Goal: Task Accomplishment & Management: Use online tool/utility

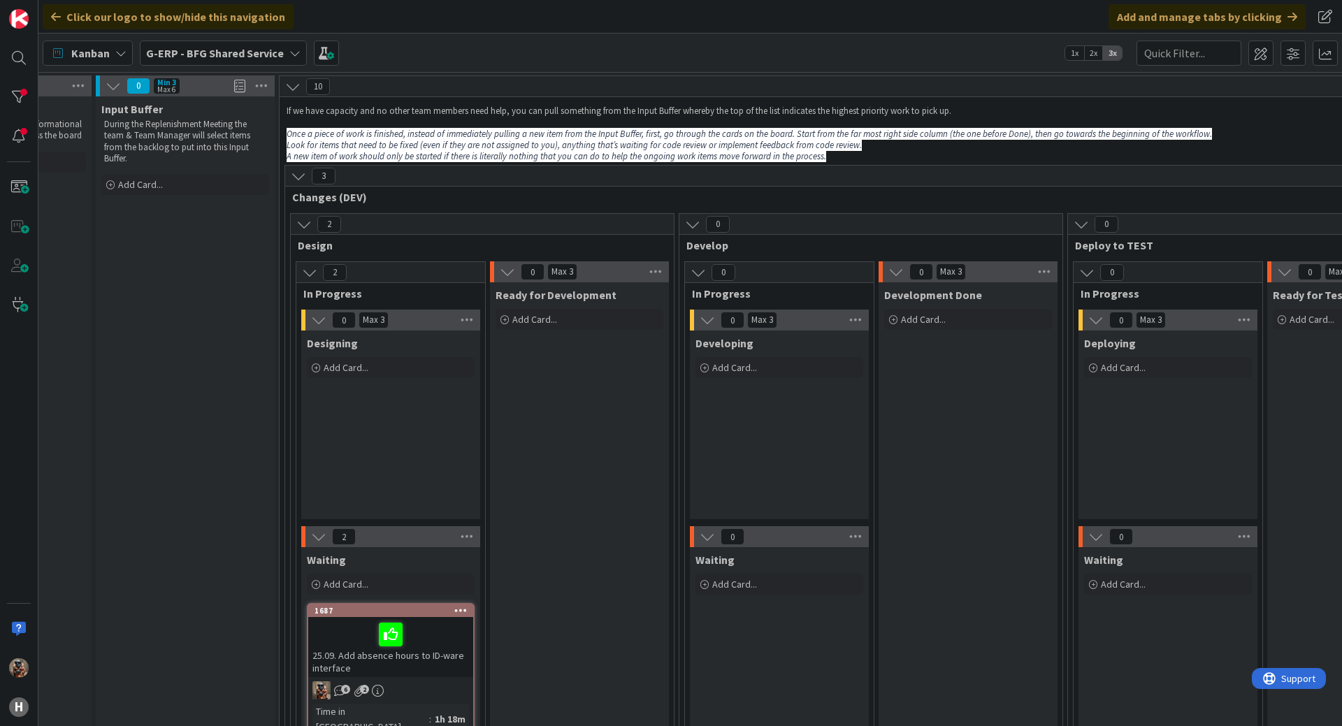
drag, startPoint x: 748, startPoint y: 437, endPoint x: 822, endPoint y: 397, distance: 83.8
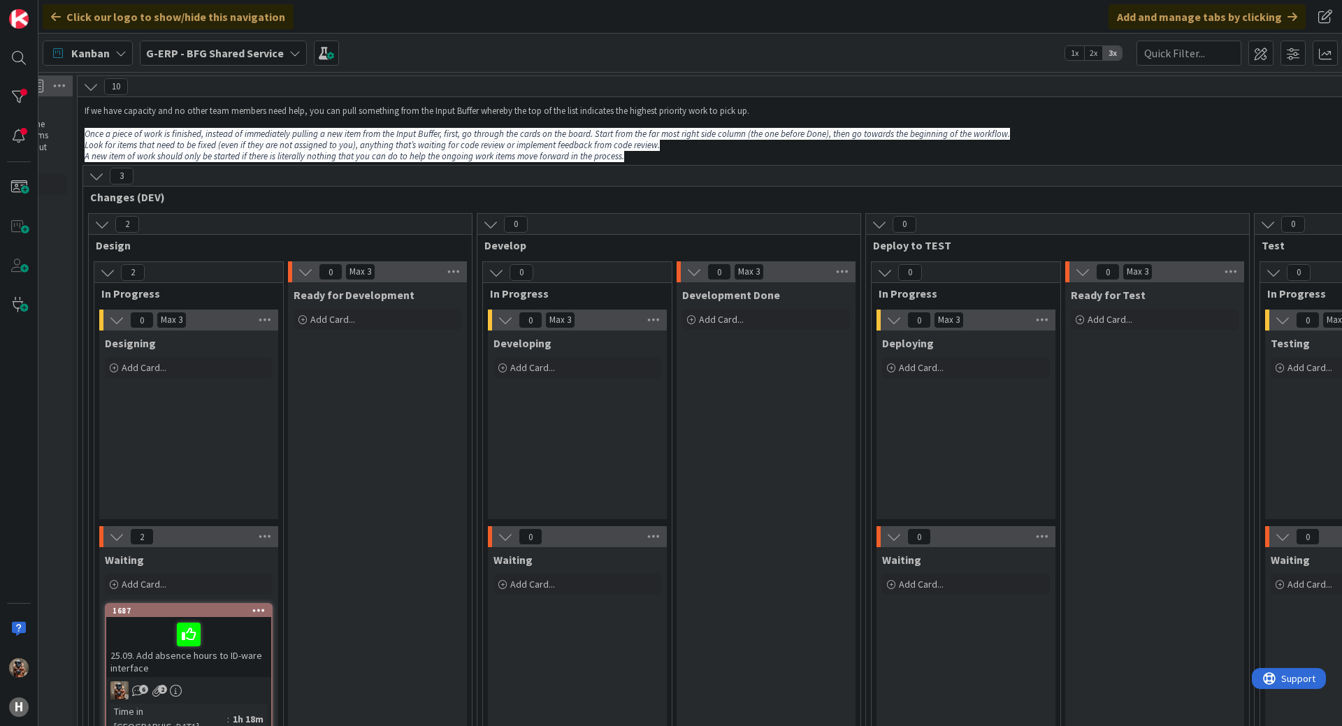
drag, startPoint x: 851, startPoint y: 422, endPoint x: 894, endPoint y: 404, distance: 46.3
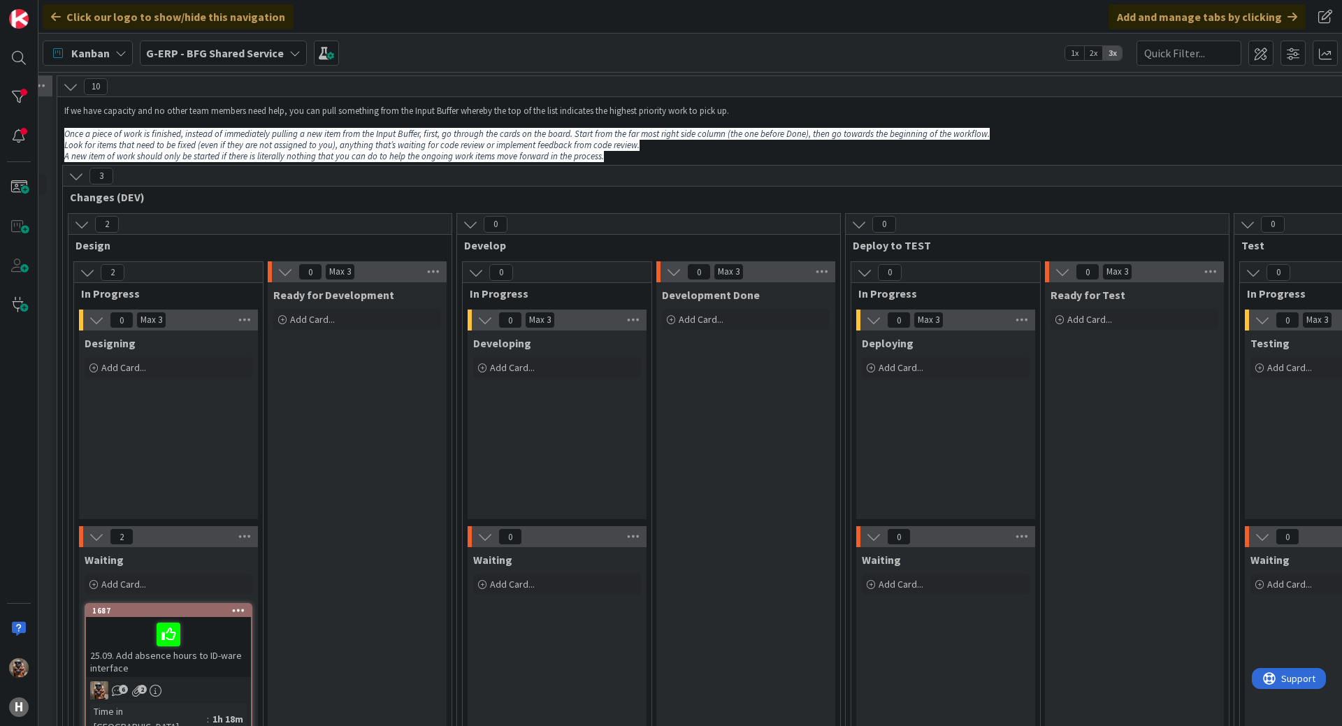
scroll to position [0, 370]
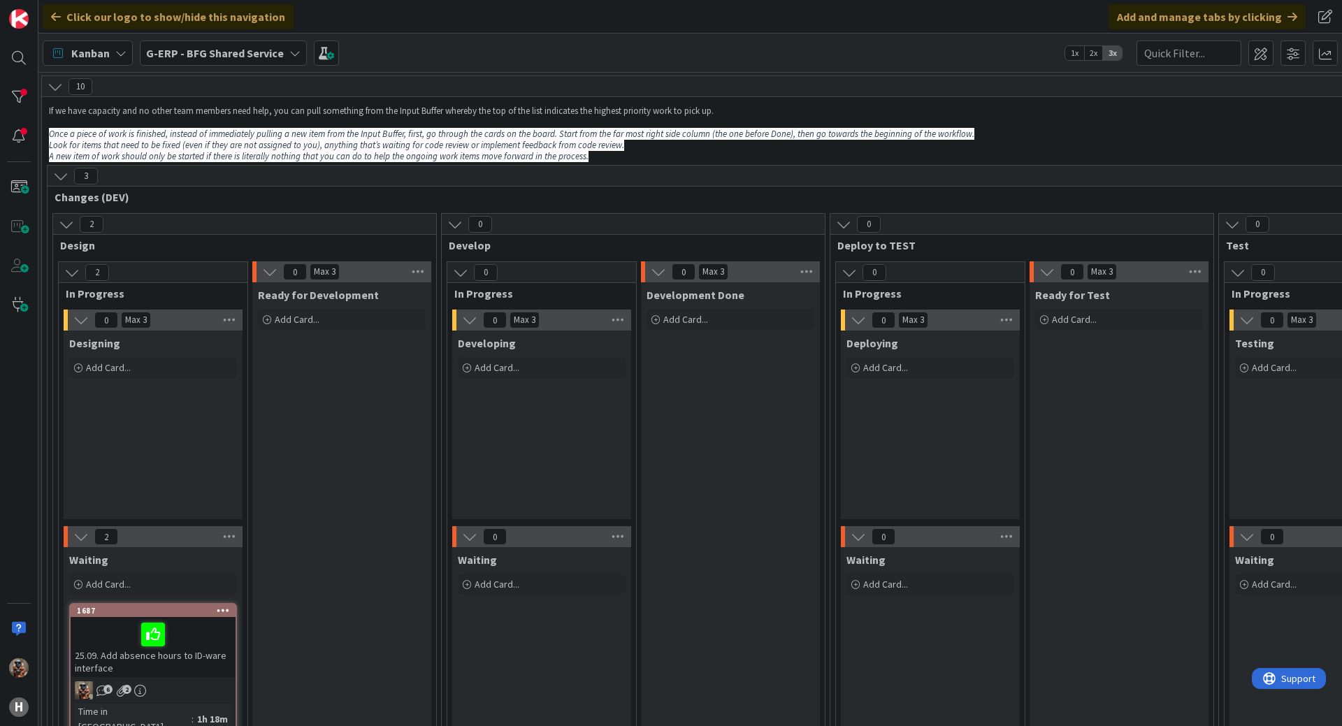
drag, startPoint x: 832, startPoint y: 398, endPoint x: 859, endPoint y: 396, distance: 27.3
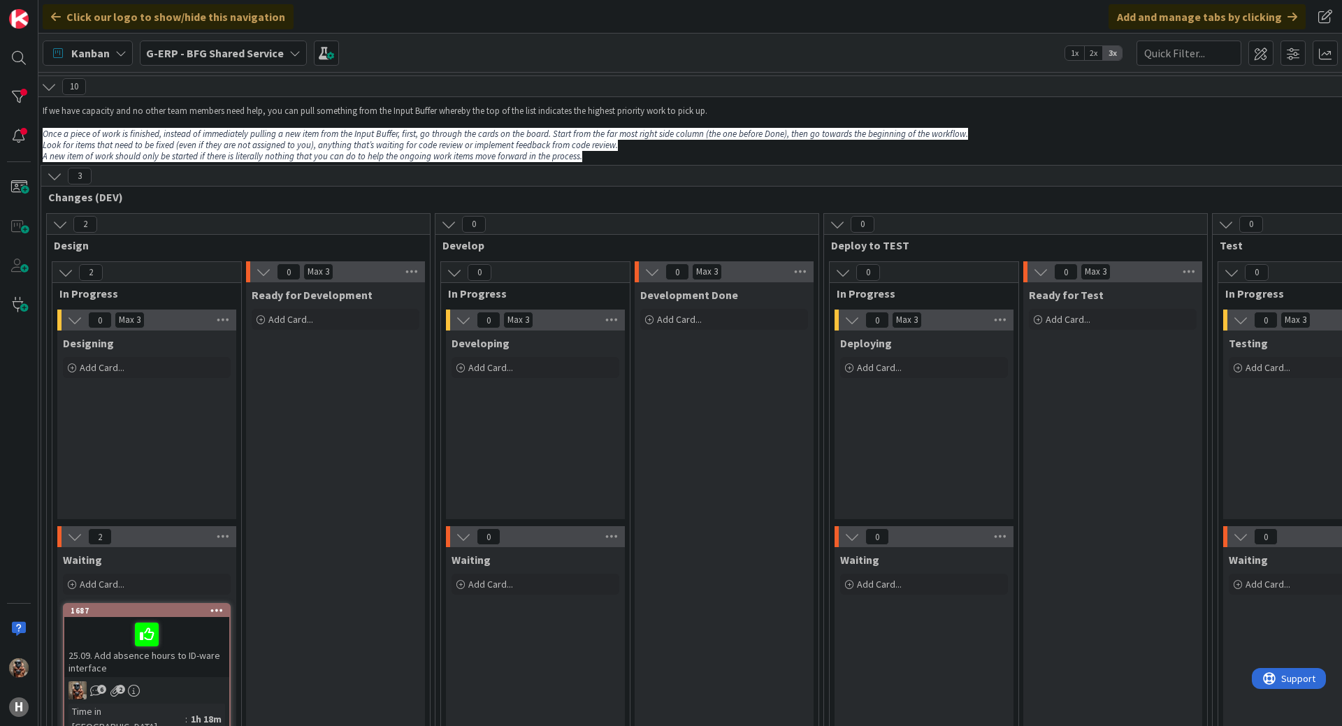
scroll to position [0, 379]
drag, startPoint x: 859, startPoint y: 396, endPoint x: 874, endPoint y: 394, distance: 14.8
click at [873, 438] on div "Deploying Add Card..." at bounding box center [919, 424] width 179 height 189
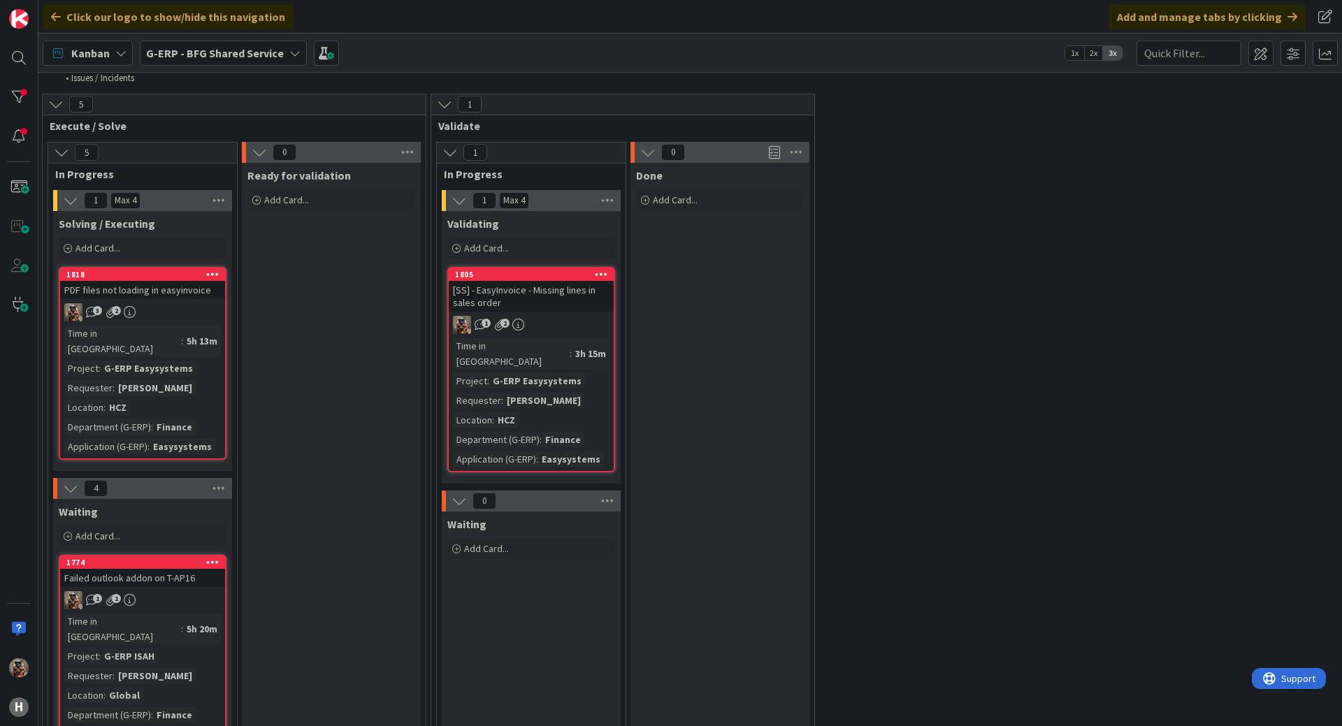
scroll to position [1886, 379]
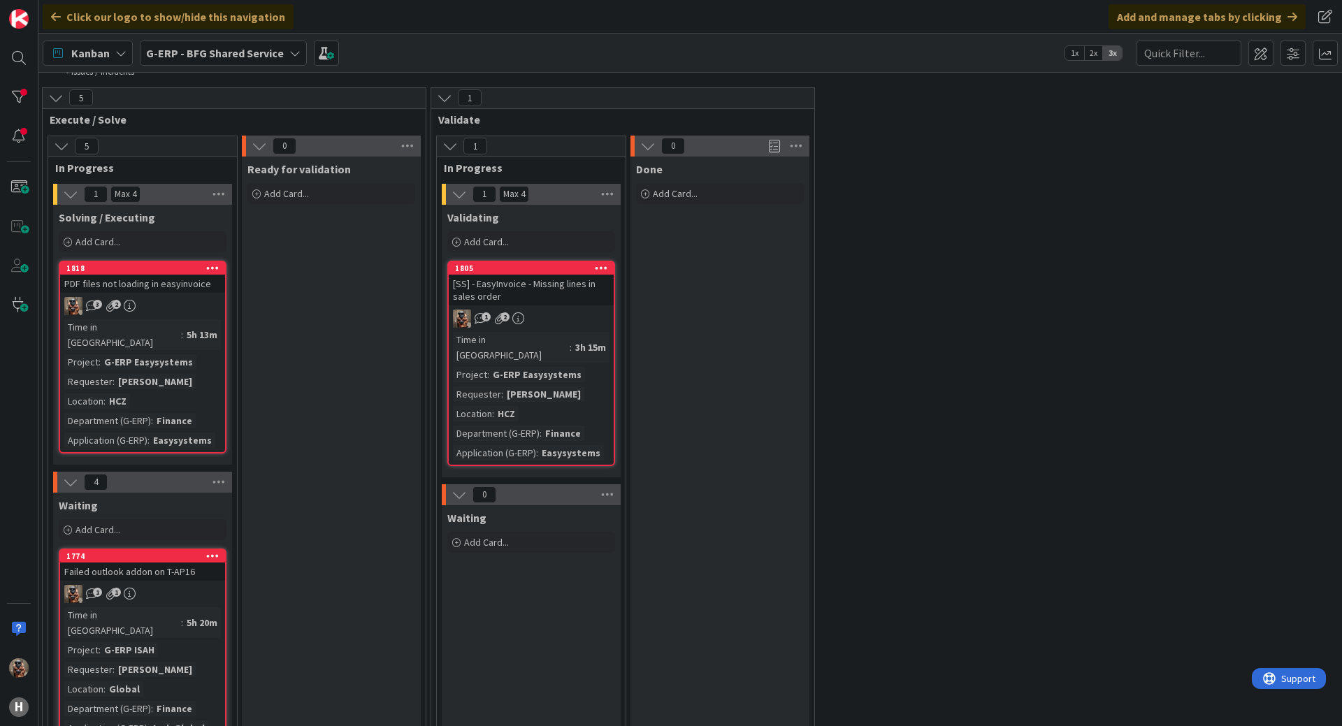
scroll to position [1956, 93]
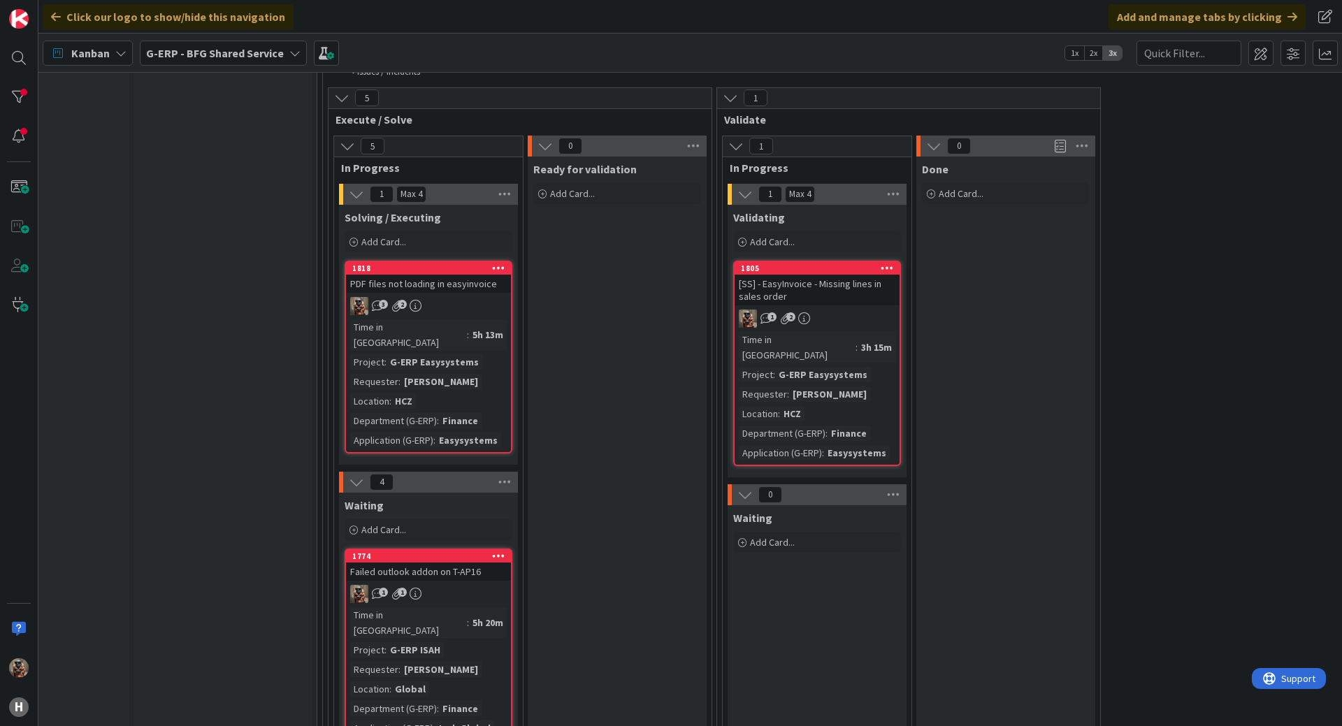
drag, startPoint x: 283, startPoint y: 343, endPoint x: 82, endPoint y: 346, distance: 201.2
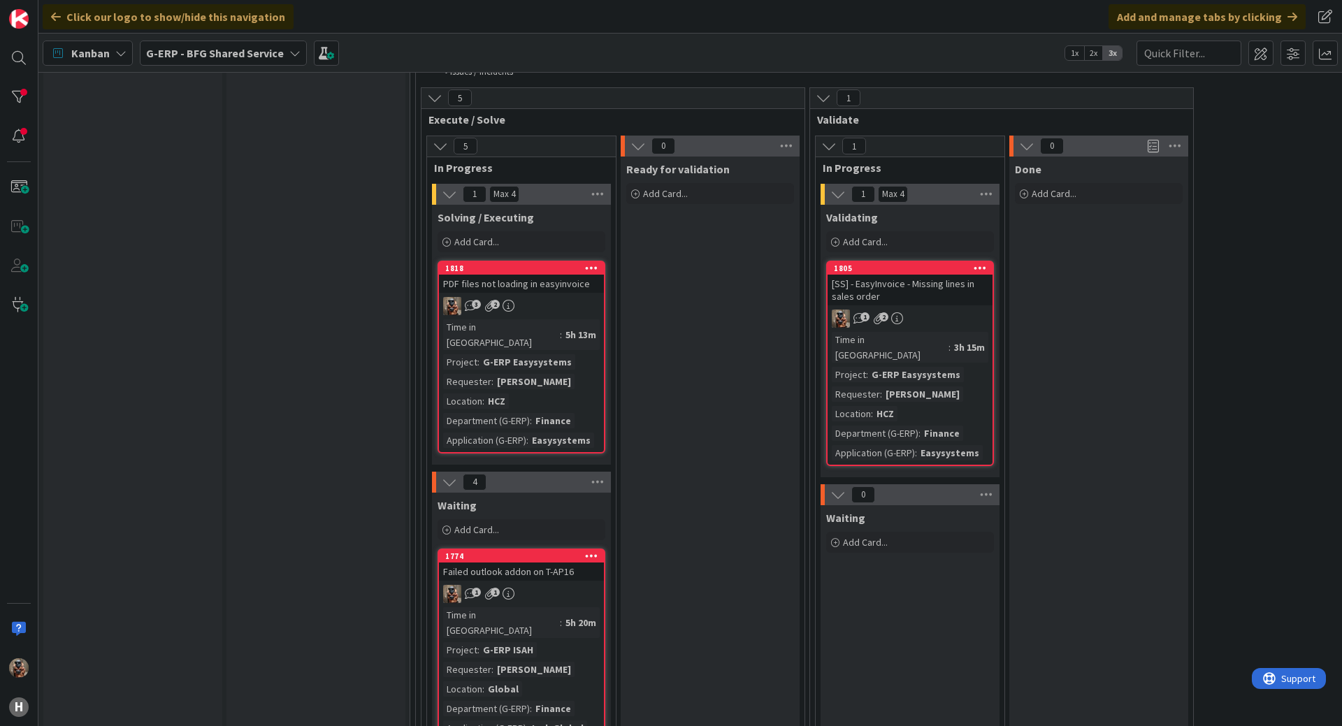
click at [560, 297] on div "3 2" at bounding box center [521, 306] width 165 height 18
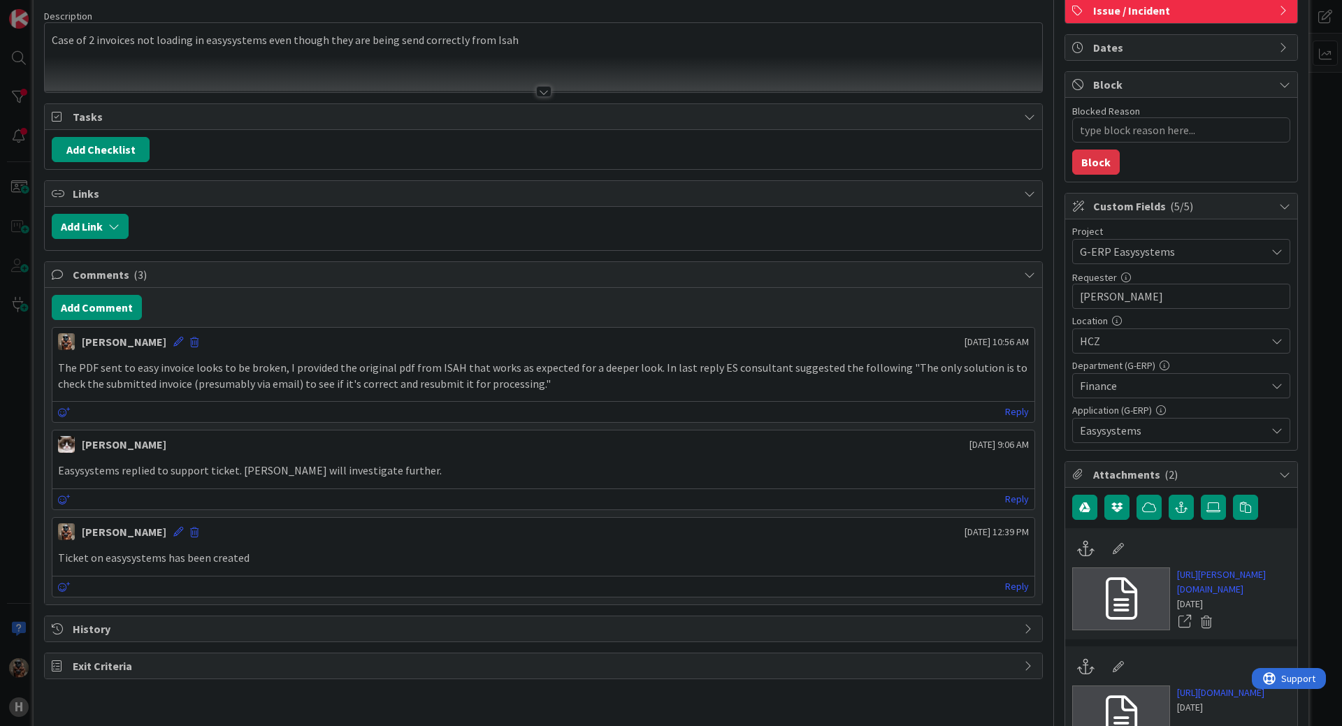
scroll to position [210, 0]
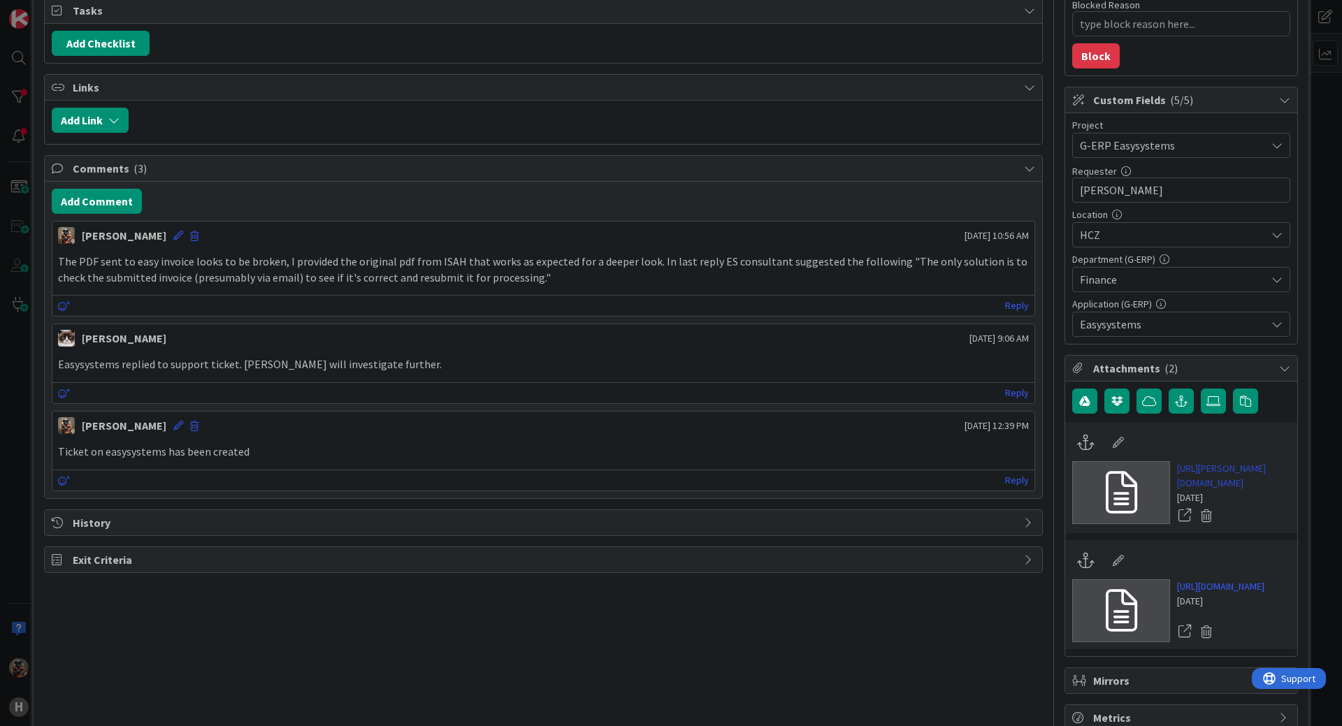
click at [1202, 490] on link "https://huisman-smartit.onbmc.com/smartit/app/#/incident/AGGHEXFAF704DATBW4FATB…" at bounding box center [1233, 475] width 113 height 29
click at [9, 368] on div "ID 1818 G-ERP - BFG Shared Service Solving / Executing Title 36 / 128 PDF files…" at bounding box center [671, 363] width 1342 height 726
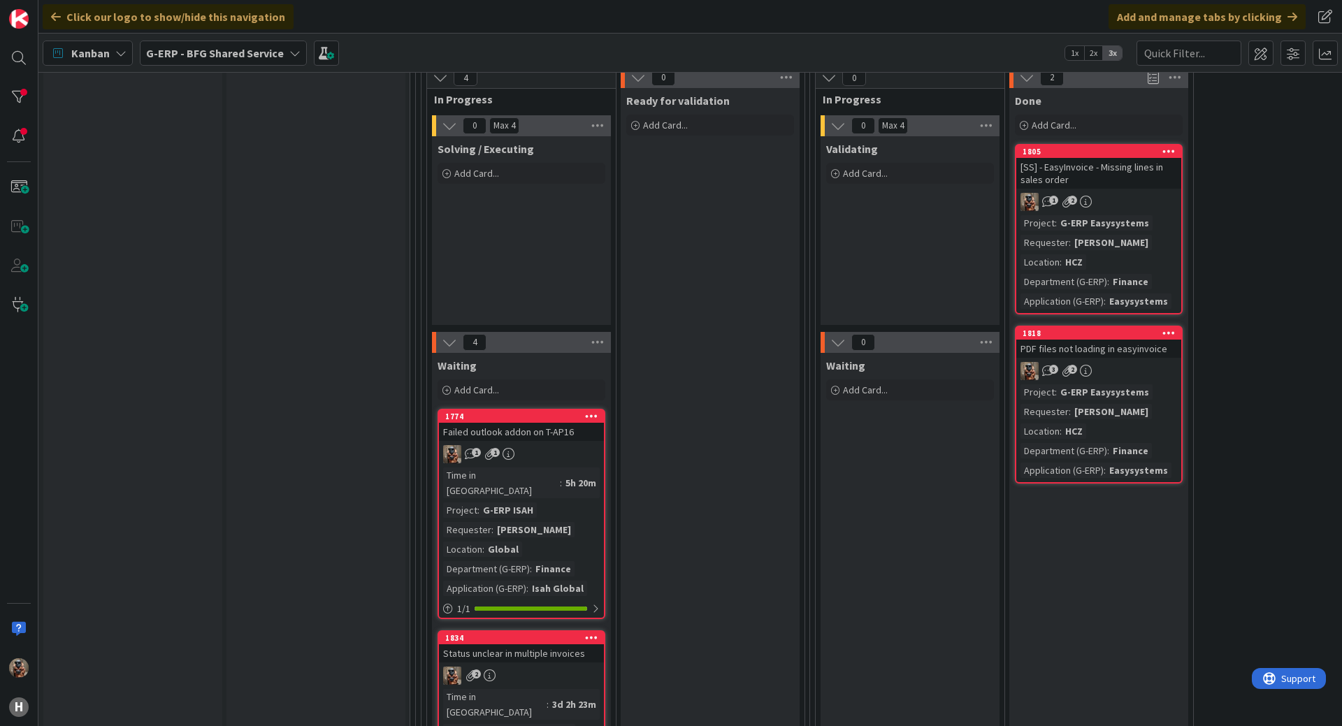
scroll to position [2026, 0]
click at [1113, 191] on div "1 2" at bounding box center [1098, 200] width 165 height 18
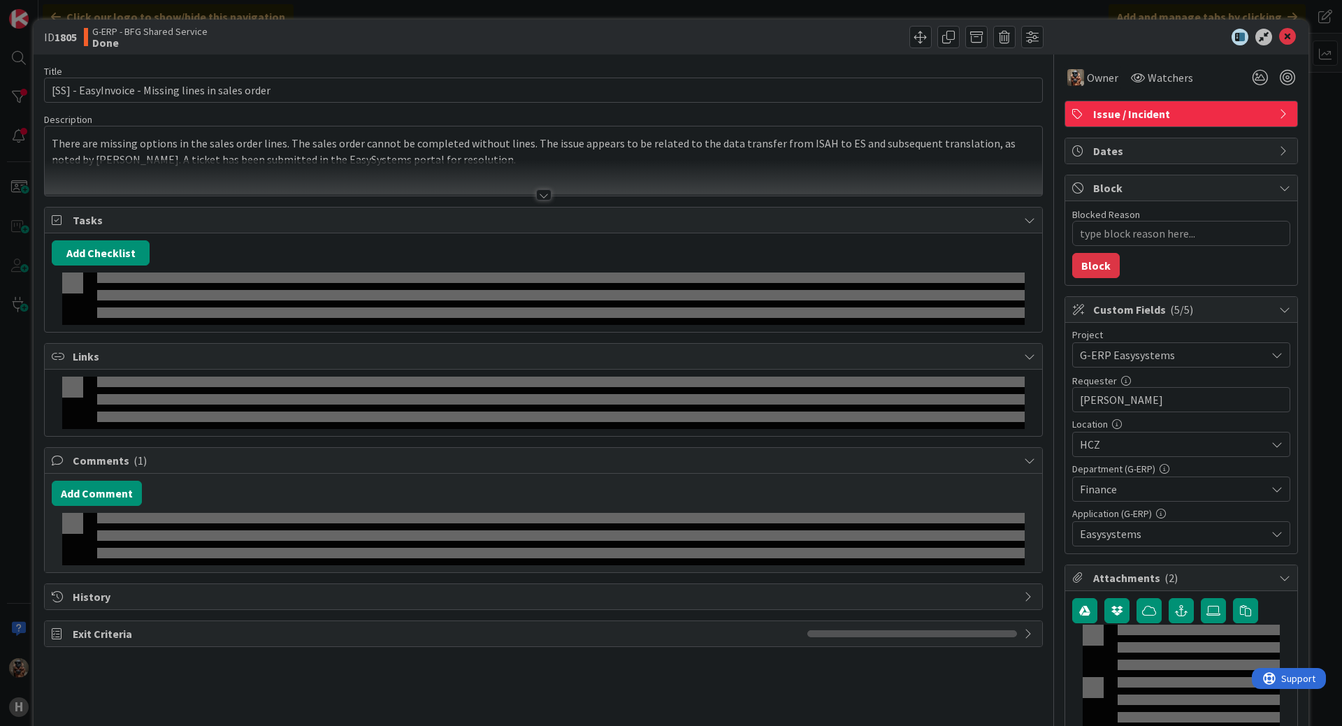
type textarea "x"
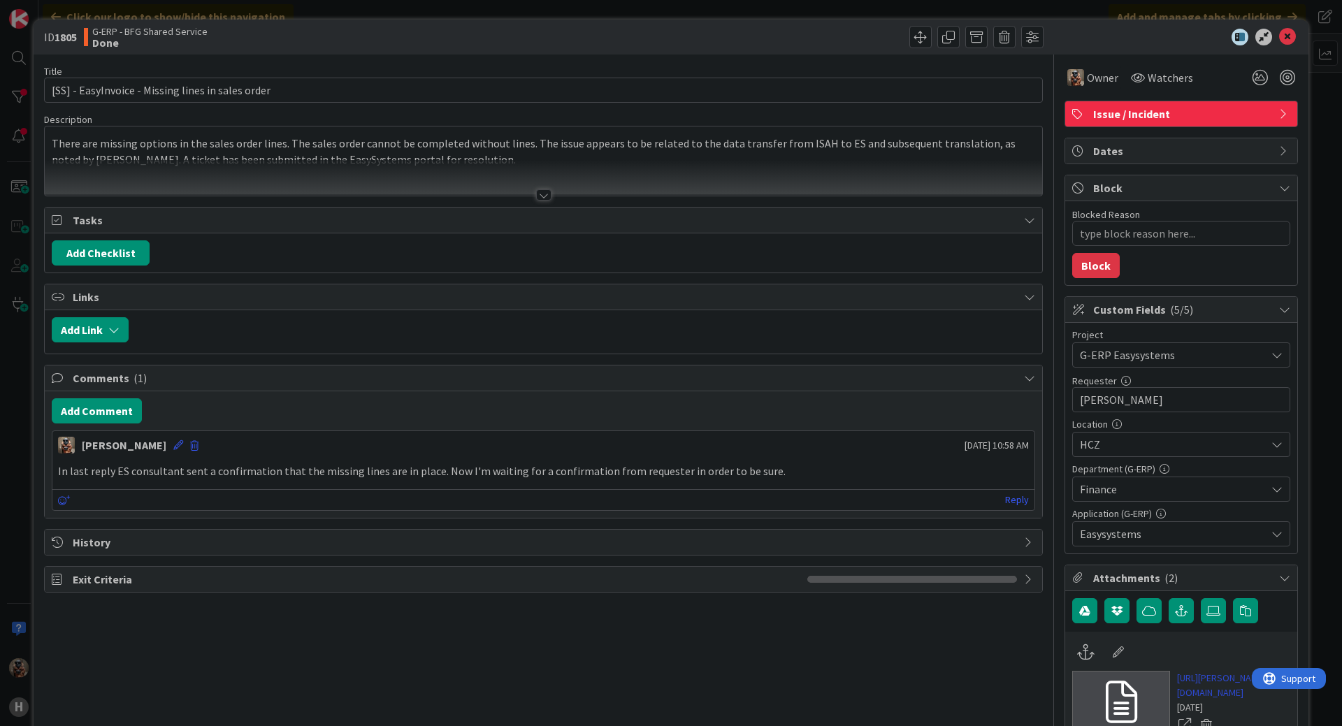
click at [1188, 691] on link "[URL][PERSON_NAME][DOMAIN_NAME]" at bounding box center [1233, 685] width 113 height 29
type textarea "x"
click at [1281, 40] on icon at bounding box center [1287, 37] width 17 height 17
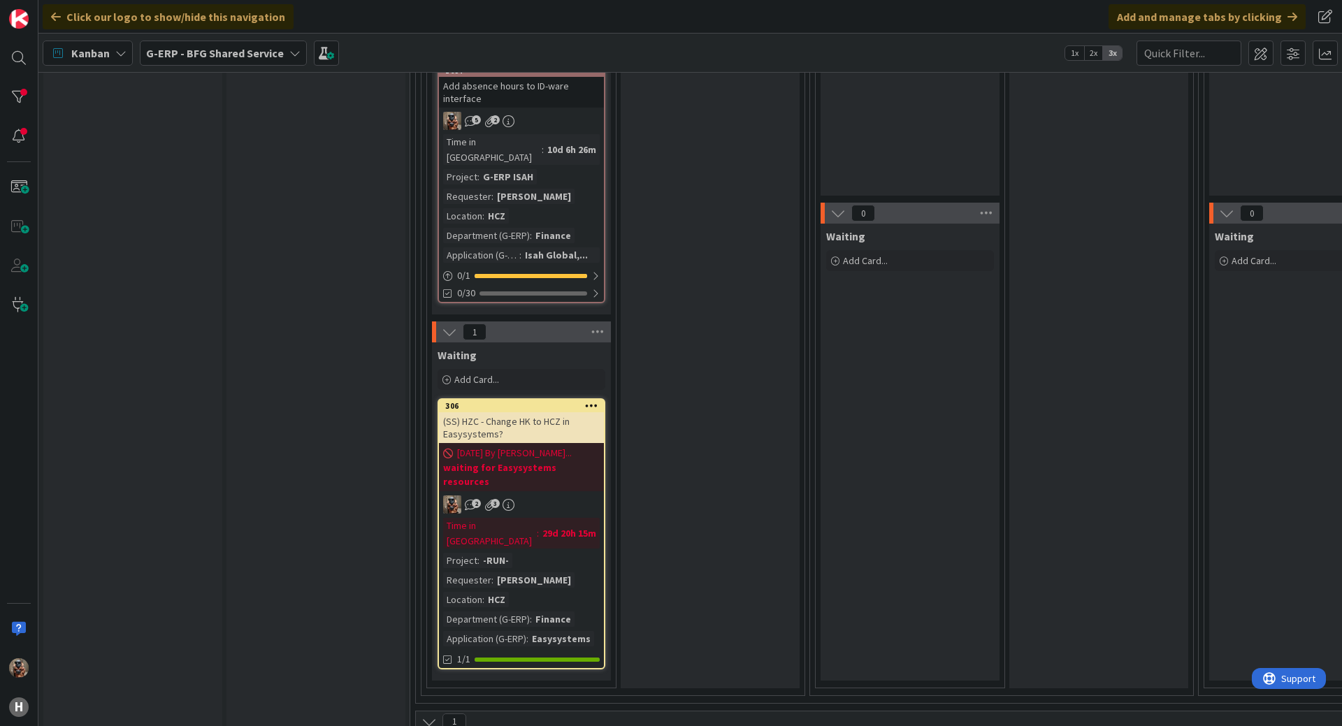
scroll to position [140, 0]
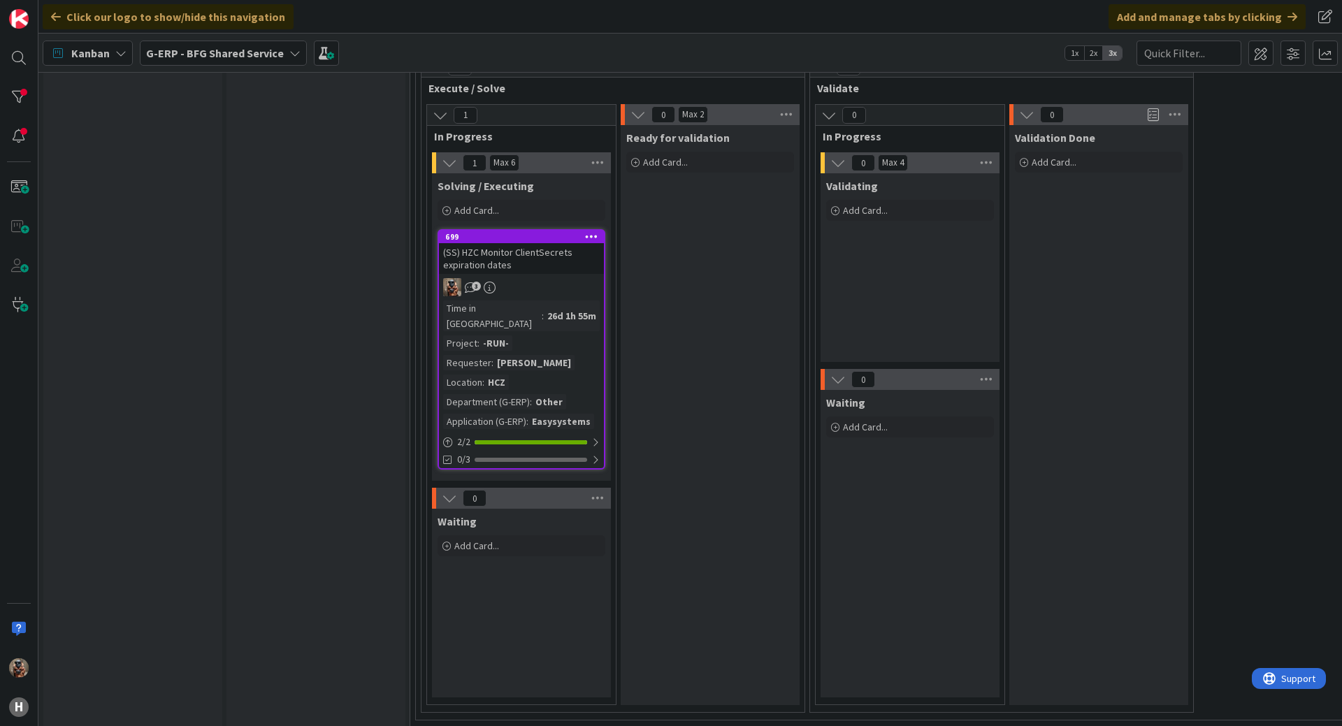
scroll to position [1209, 0]
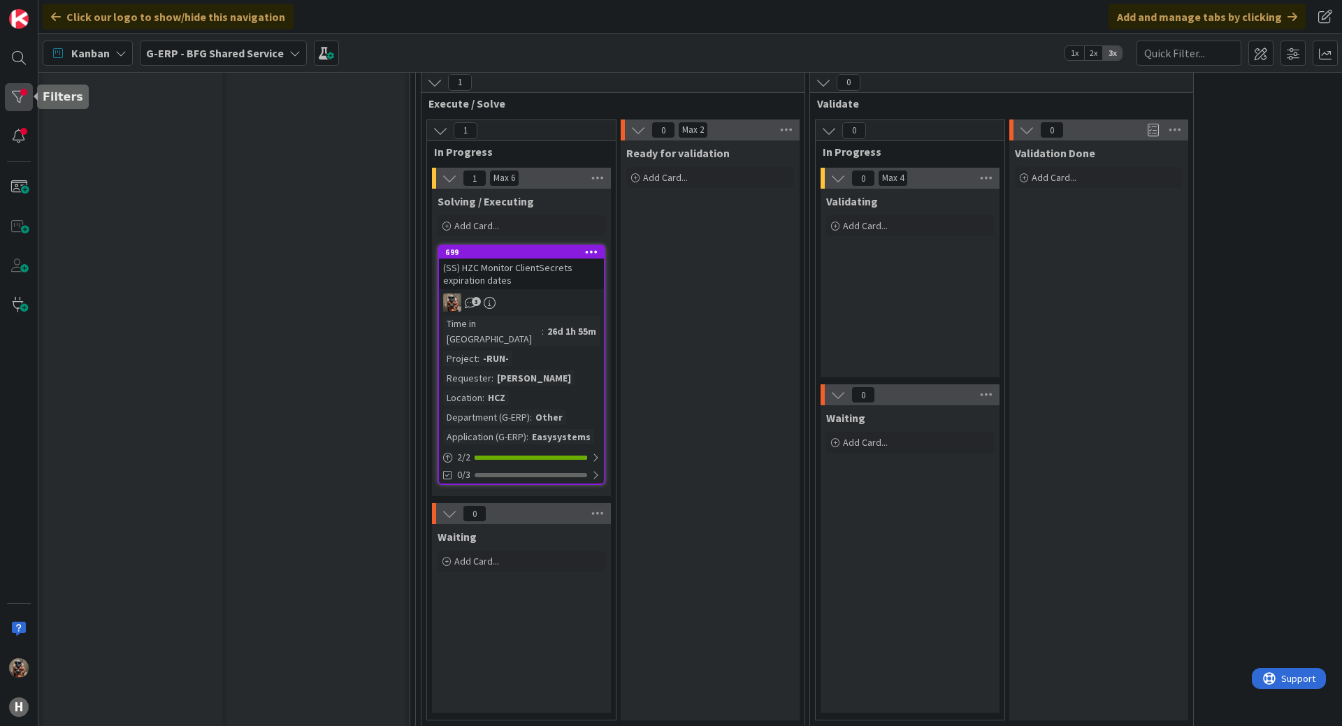
click at [17, 96] on div at bounding box center [19, 97] width 28 height 28
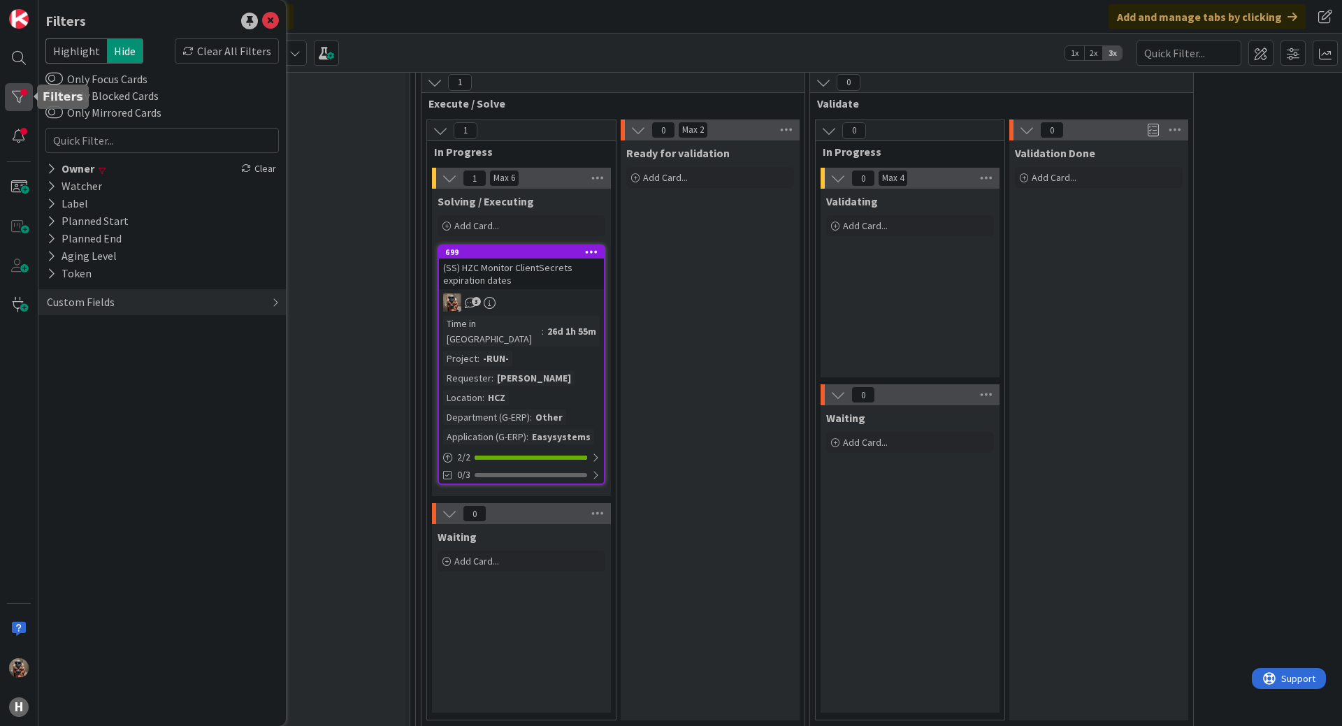
click at [17, 96] on div at bounding box center [19, 97] width 28 height 28
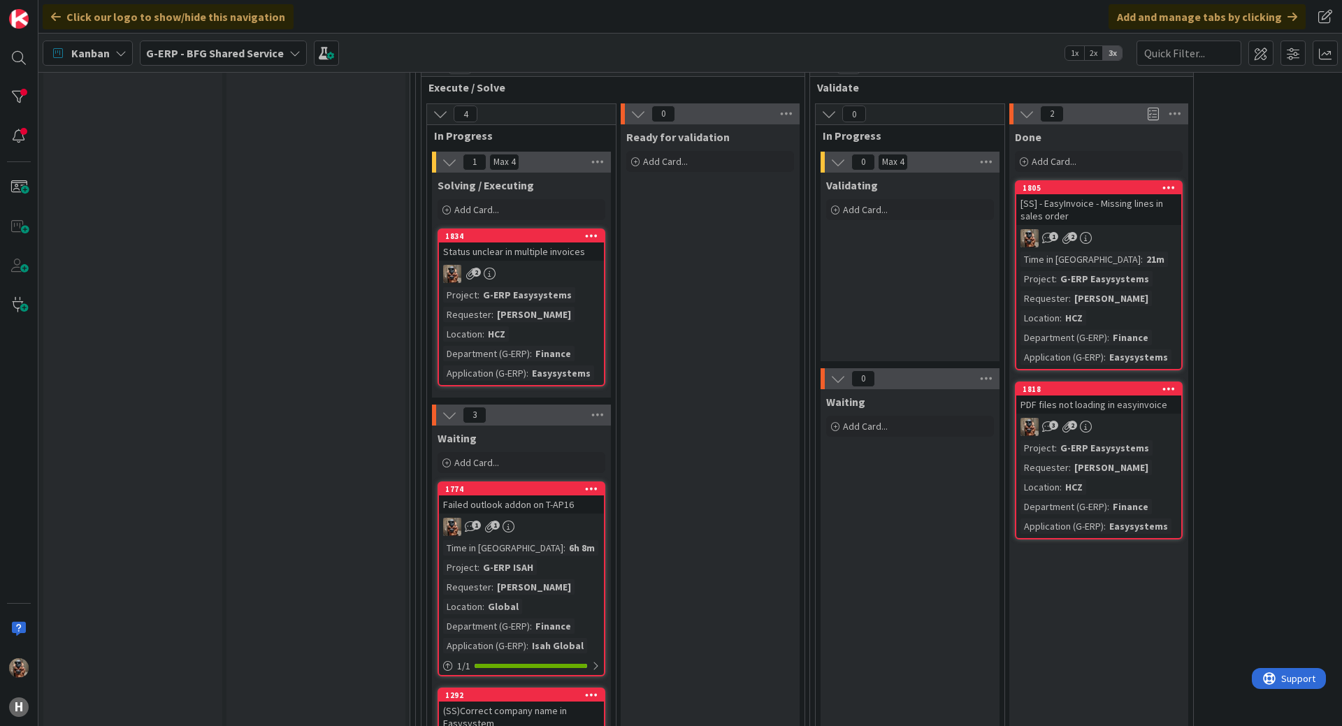
scroll to position [1977, 0]
